Goal: Find specific page/section: Find specific page/section

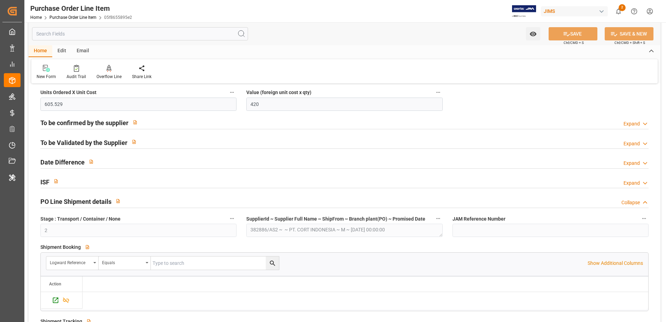
scroll to position [798, 0]
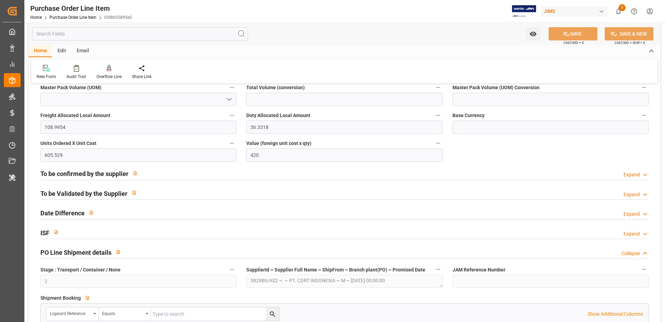
click at [88, 190] on h2 "To be Validated by the Supplier" at bounding box center [83, 193] width 87 height 9
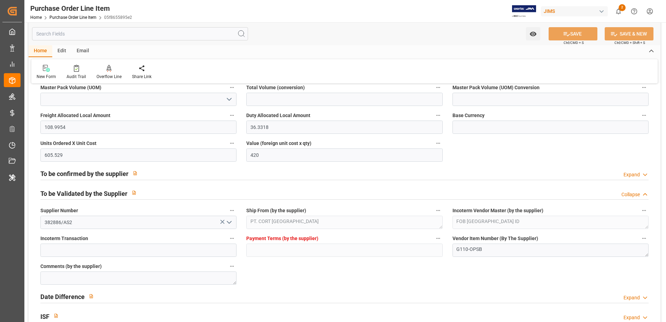
click at [88, 190] on h2 "To be Validated by the Supplier" at bounding box center [83, 193] width 87 height 9
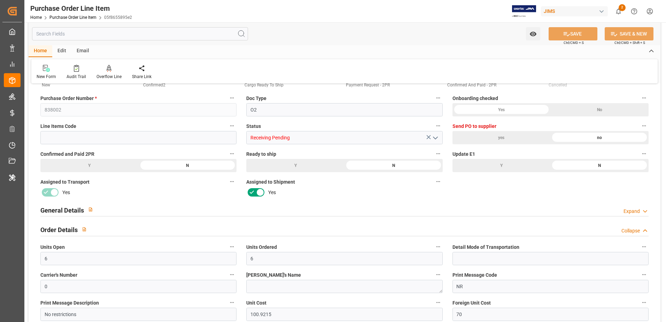
scroll to position [0, 0]
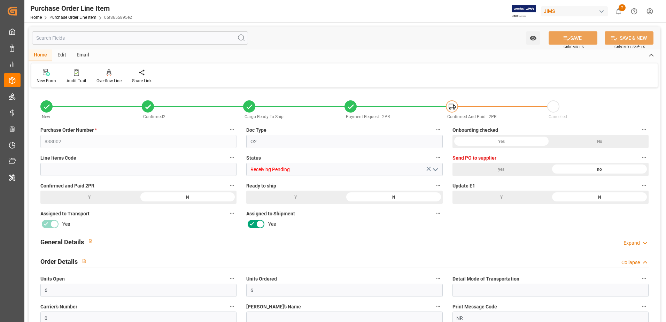
click at [118, 37] on input "text" at bounding box center [140, 37] width 216 height 13
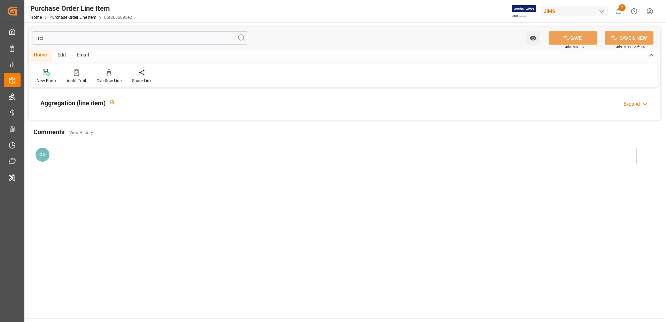
click at [93, 100] on h2 "Aggregation (line item)" at bounding box center [72, 102] width 65 height 9
click at [70, 33] on input "frei" at bounding box center [140, 37] width 216 height 13
type input "f"
type input "duty"
click at [60, 97] on div "Aggregation (line item)" at bounding box center [79, 101] width 78 height 13
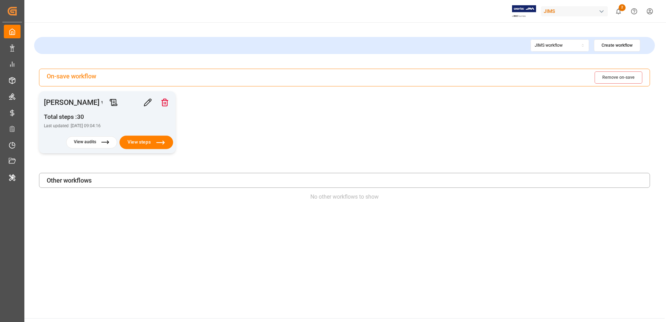
click at [135, 142] on button "View steps" at bounding box center [146, 142] width 54 height 14
